Goal: Ask a question

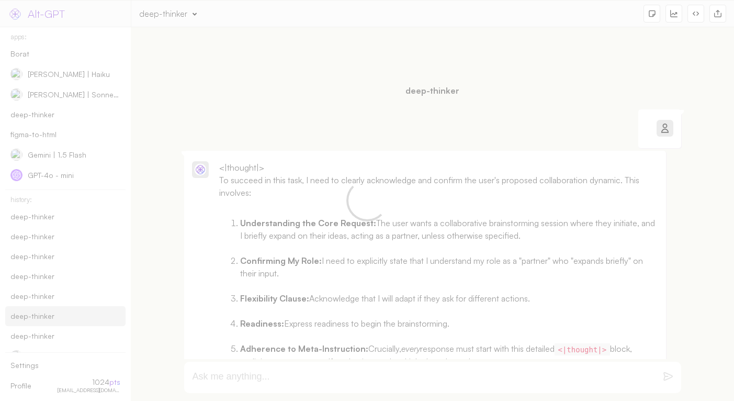
type textarea "how to say"
